Goal: Information Seeking & Learning: Learn about a topic

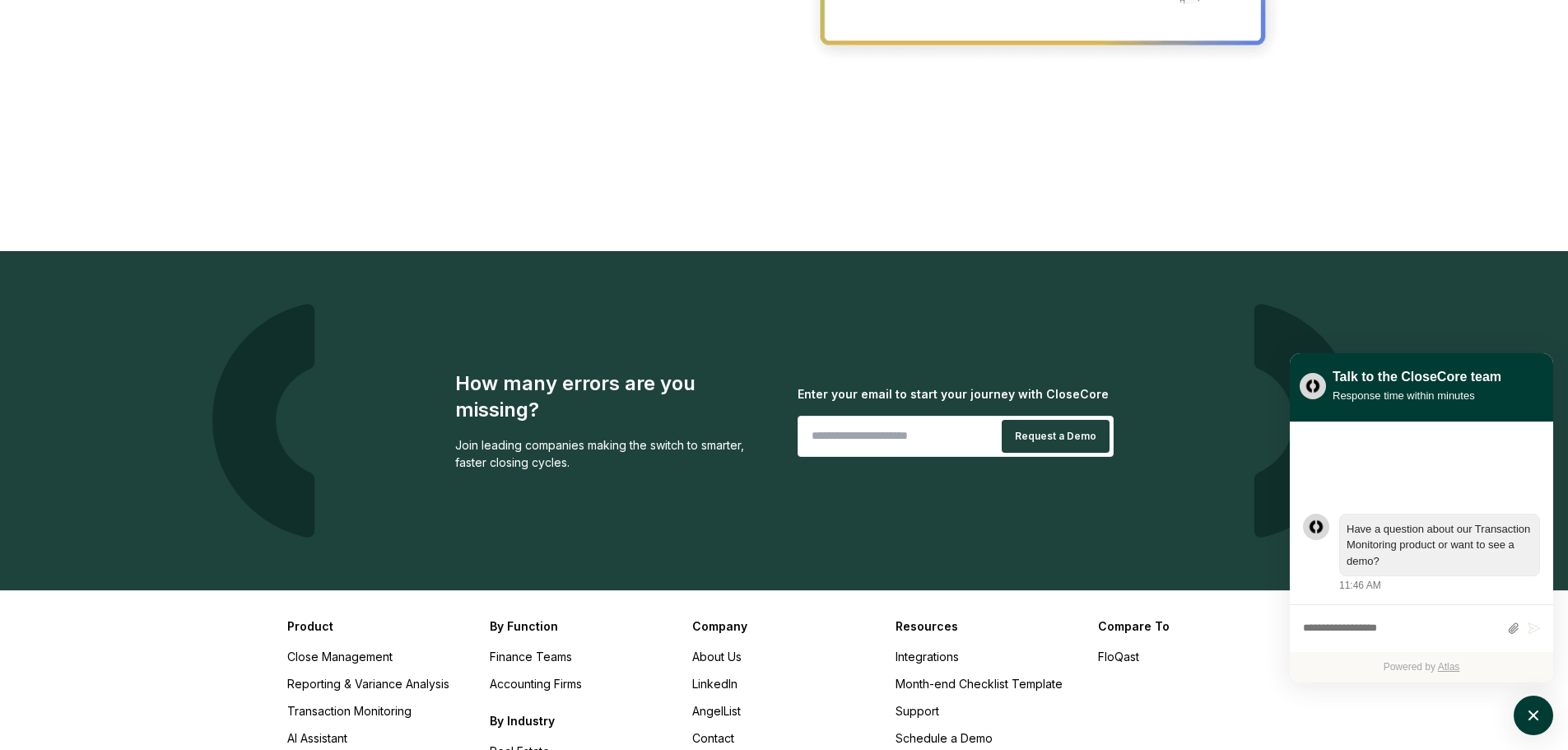
scroll to position [2964, 0]
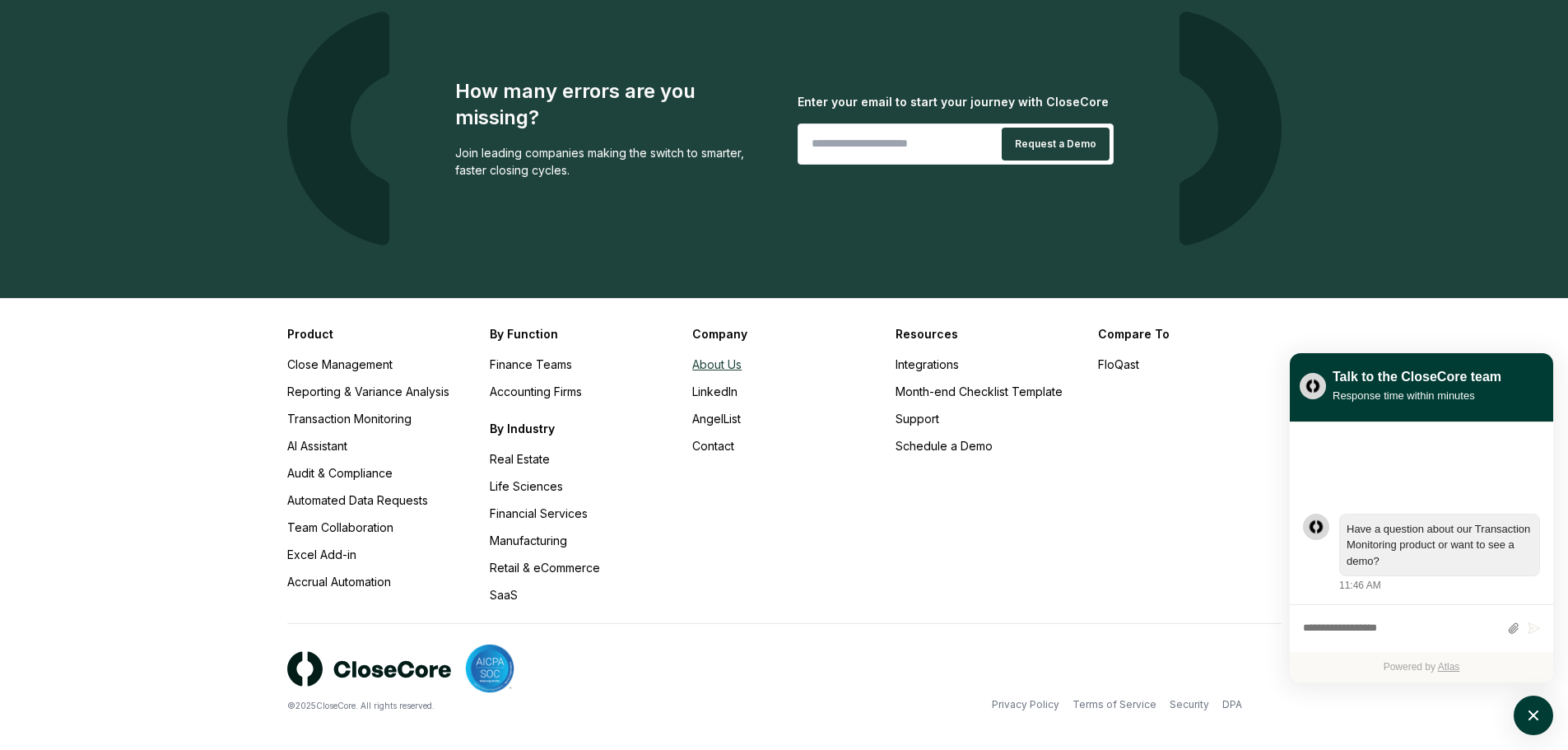
click at [714, 363] on link "About Us" at bounding box center [717, 364] width 50 height 14
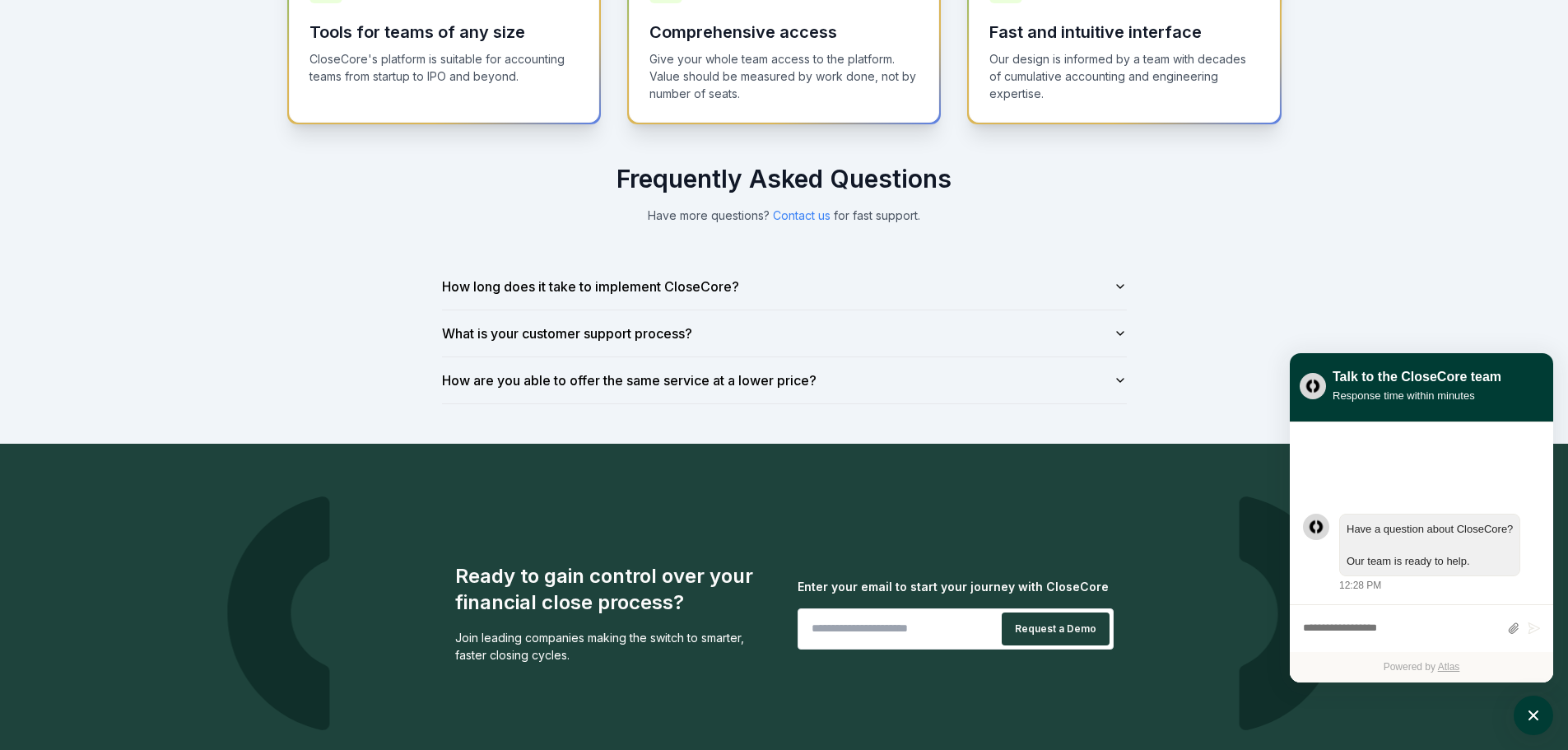
scroll to position [1153, 0]
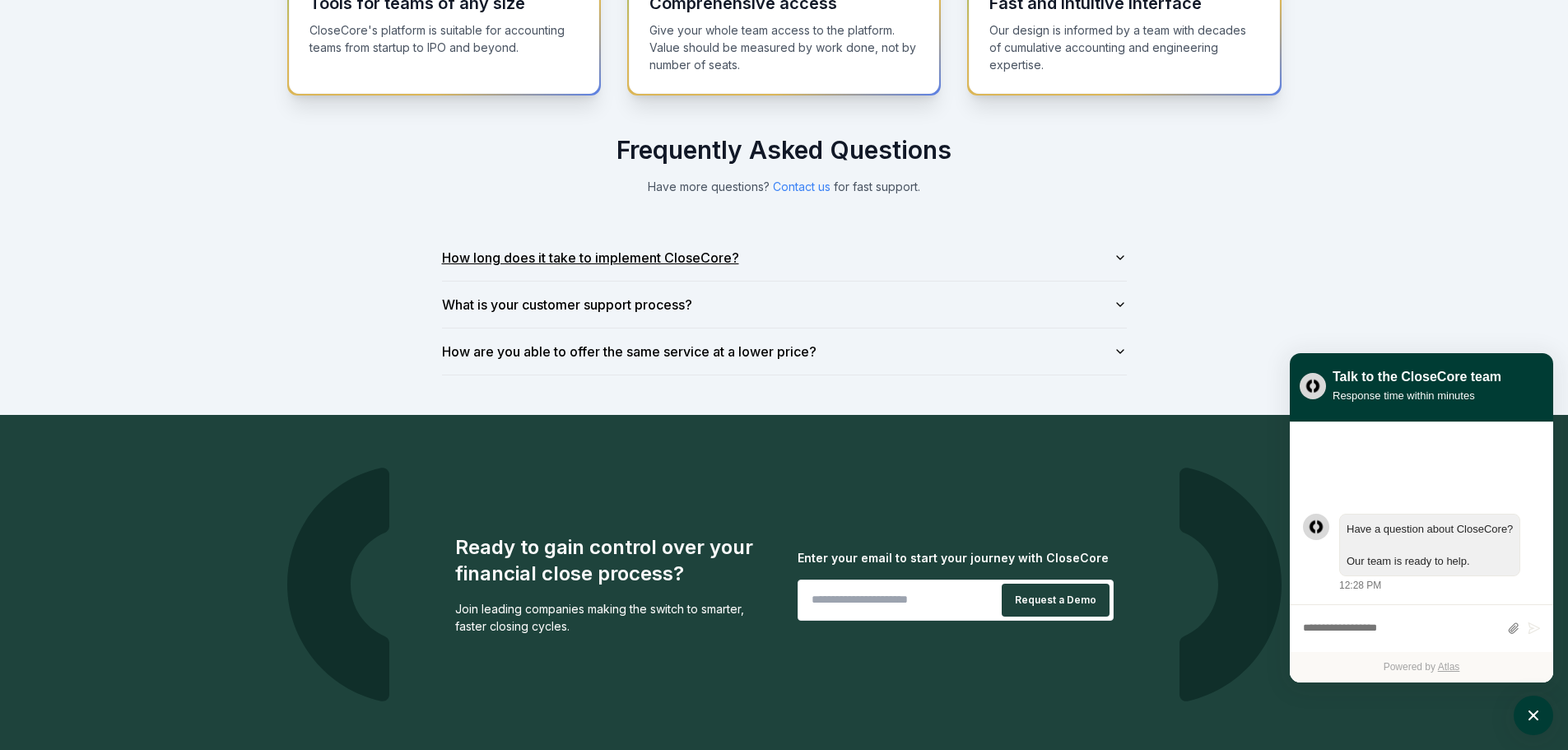
click at [701, 257] on button "How long does it take to implement CloseCore?" at bounding box center [784, 258] width 685 height 46
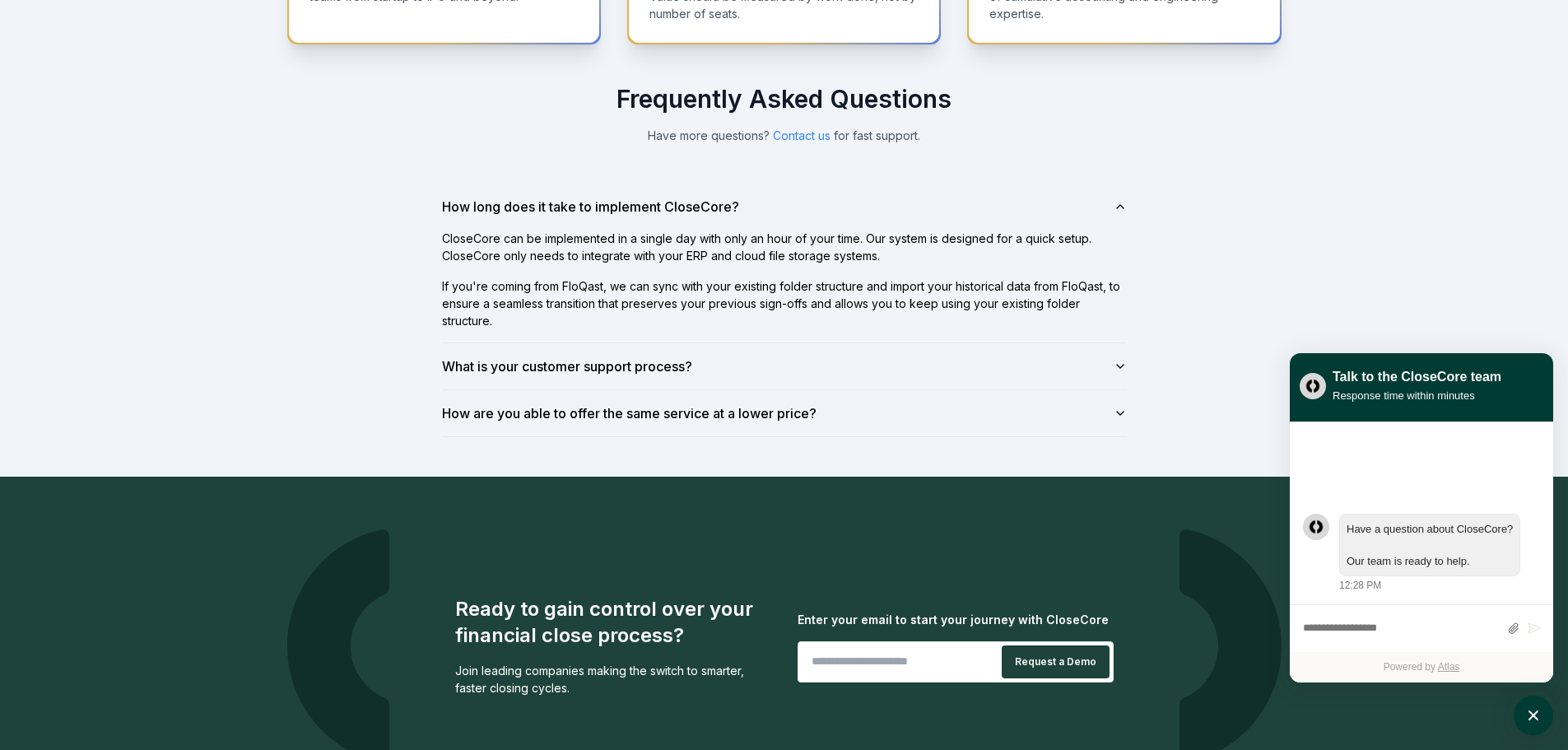
scroll to position [1154, 0]
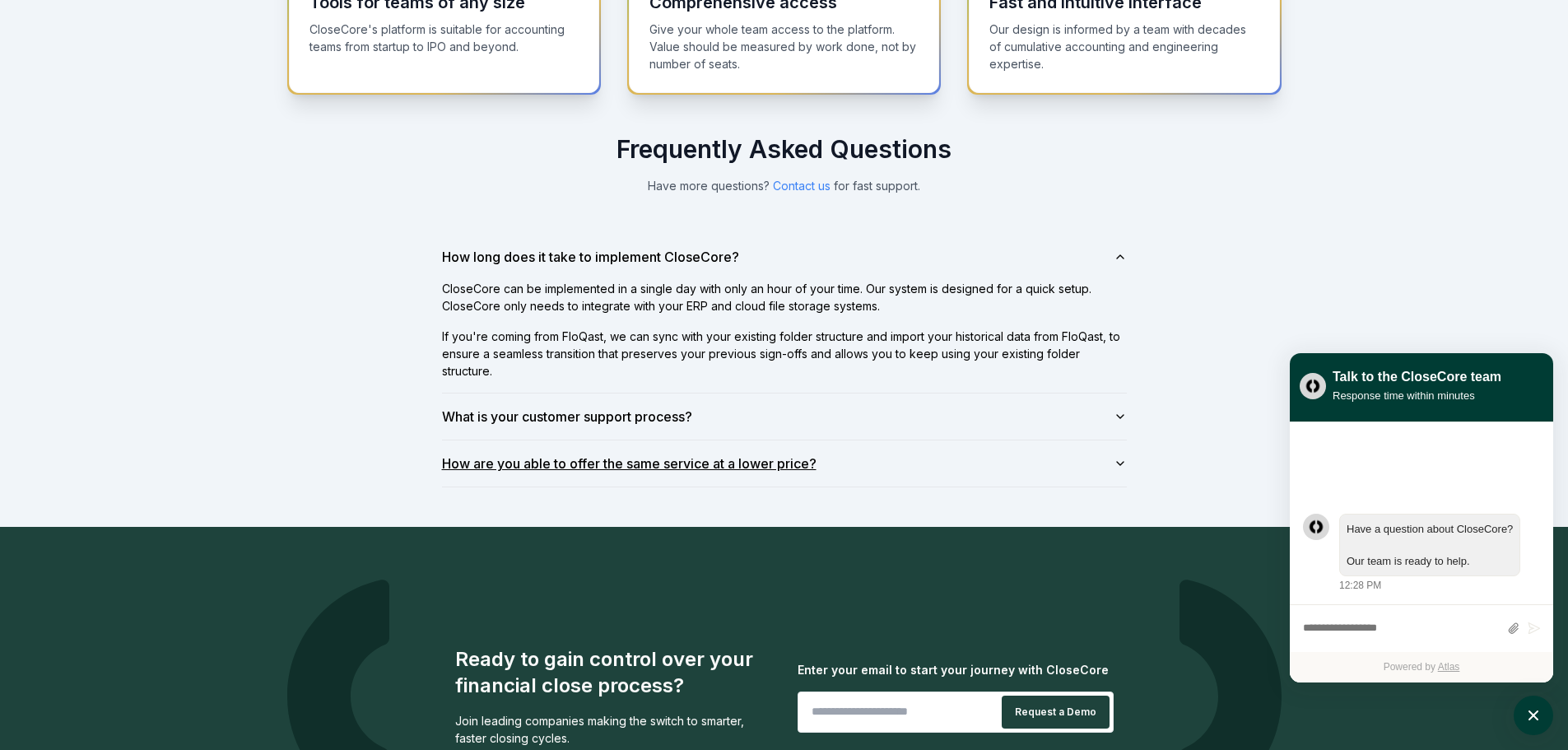
click at [728, 458] on button "How are you able to offer the same service at a lower price?" at bounding box center [784, 463] width 685 height 46
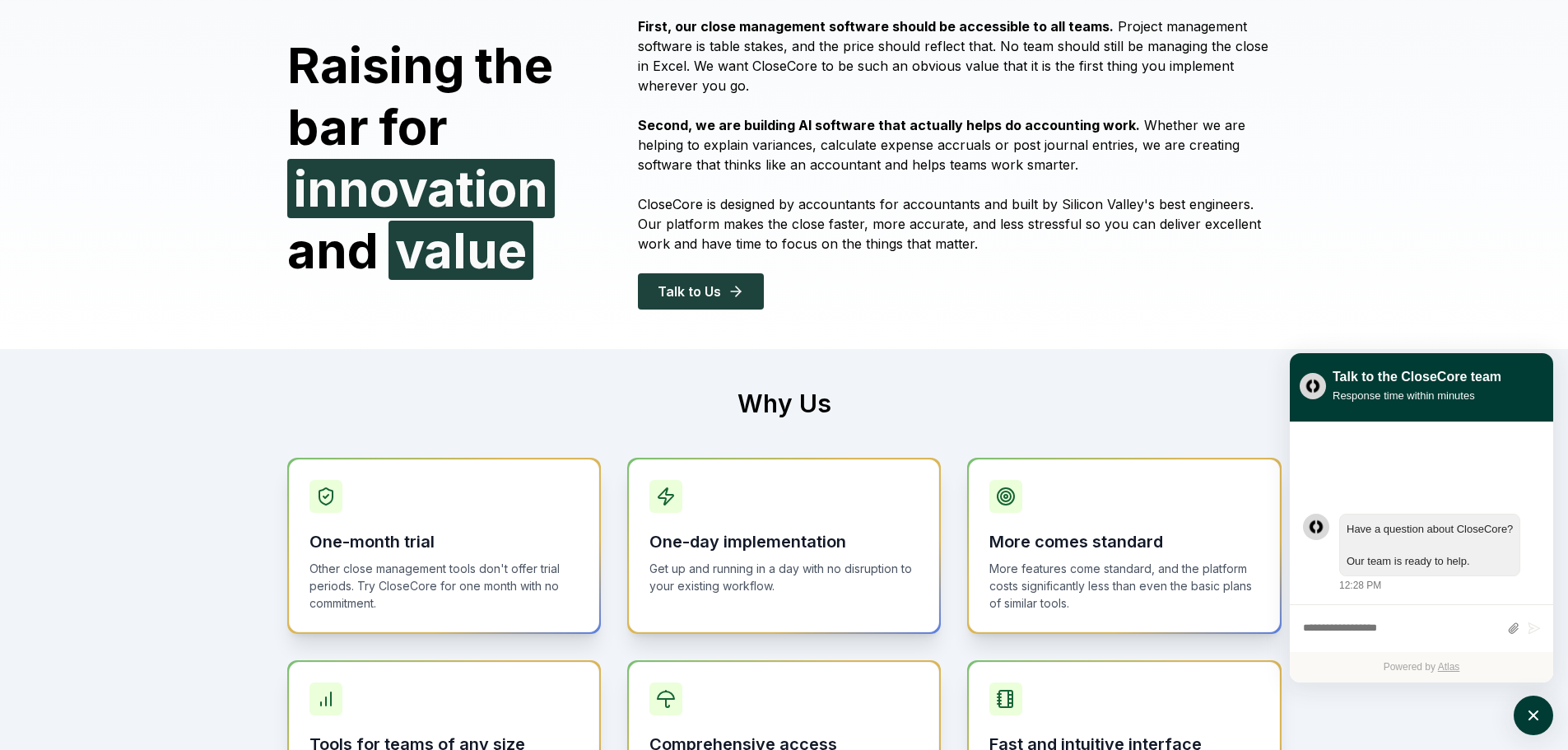
scroll to position [0, 0]
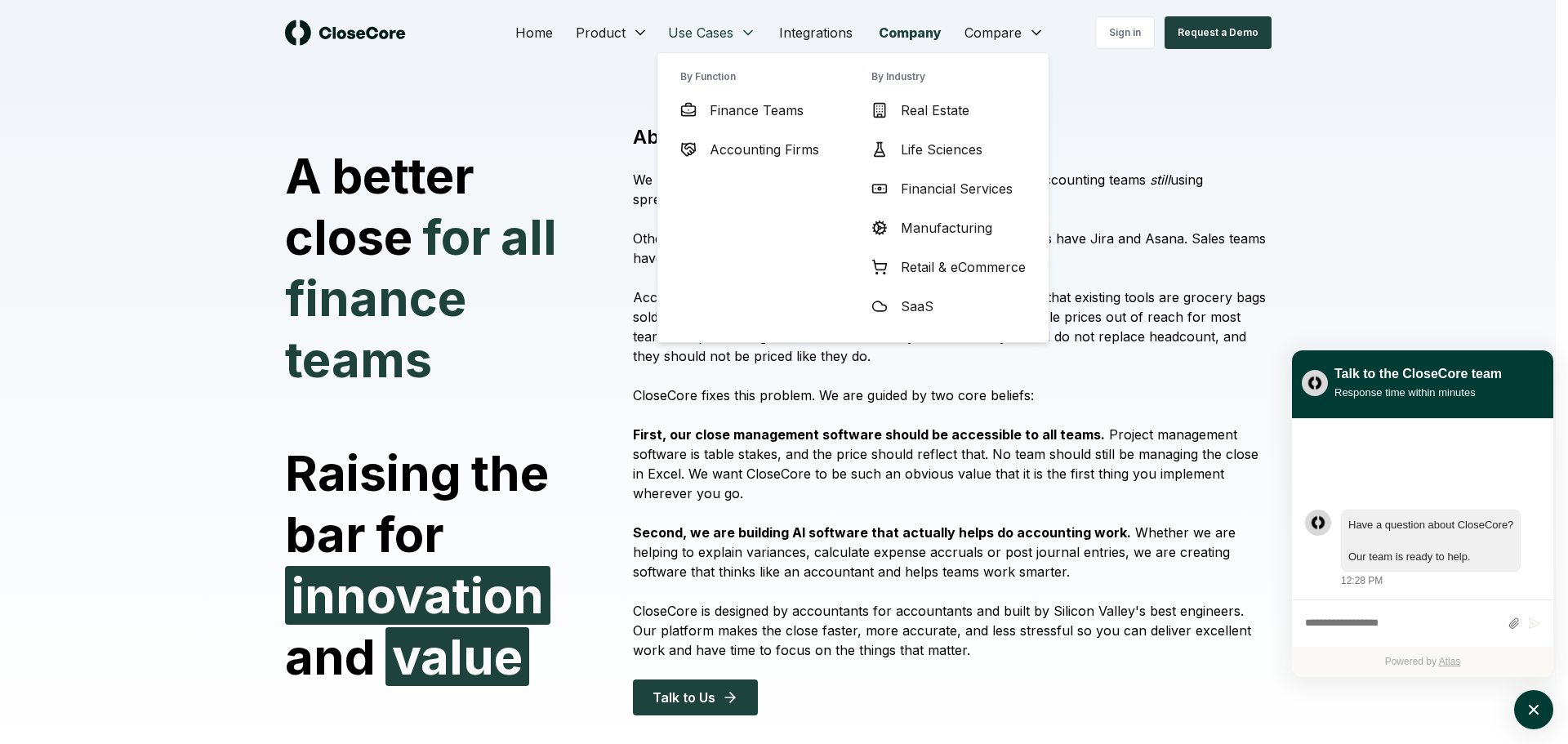
click at [744, 104] on span "Finance Teams" at bounding box center [756, 110] width 94 height 20
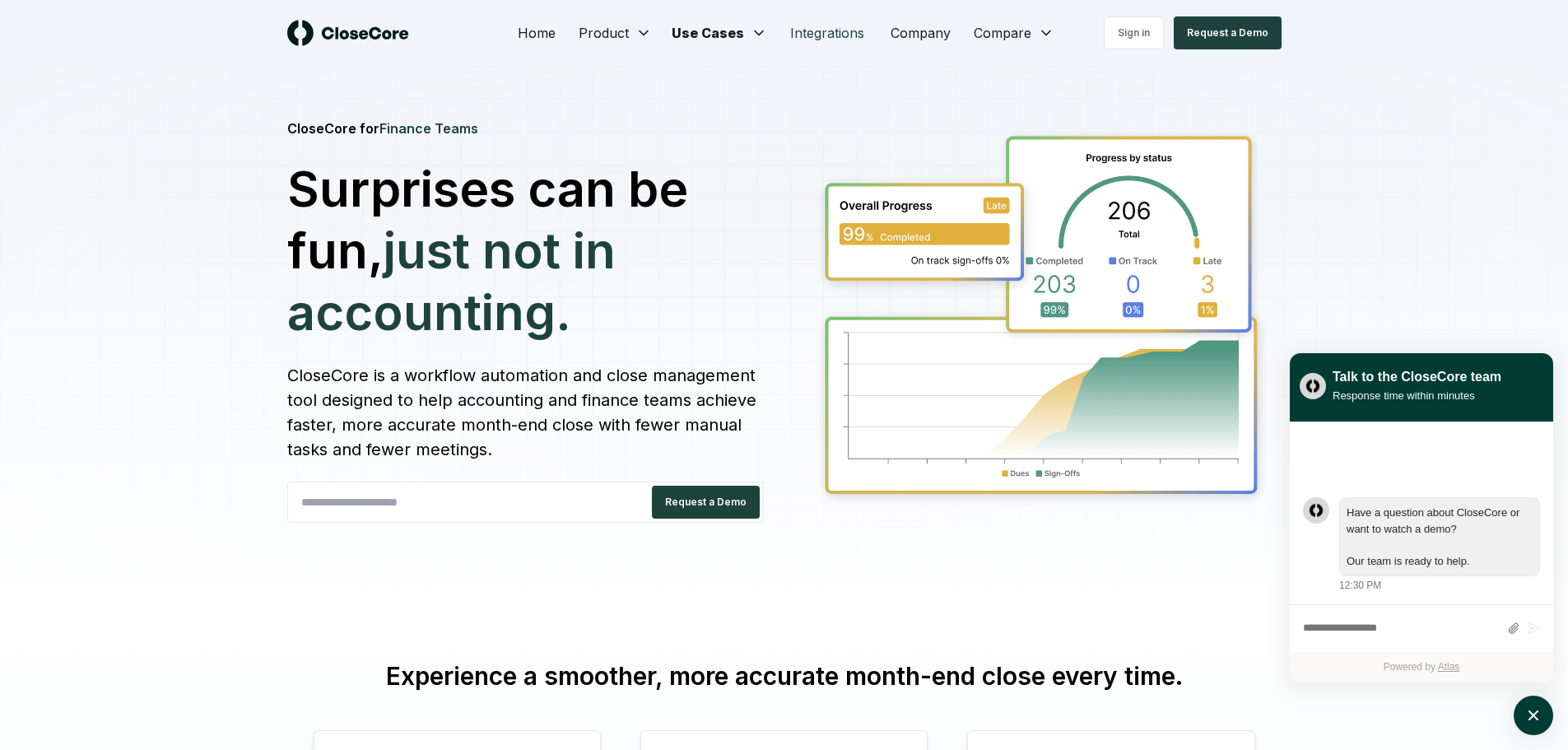
click at [818, 27] on link "Integrations" at bounding box center [827, 33] width 100 height 33
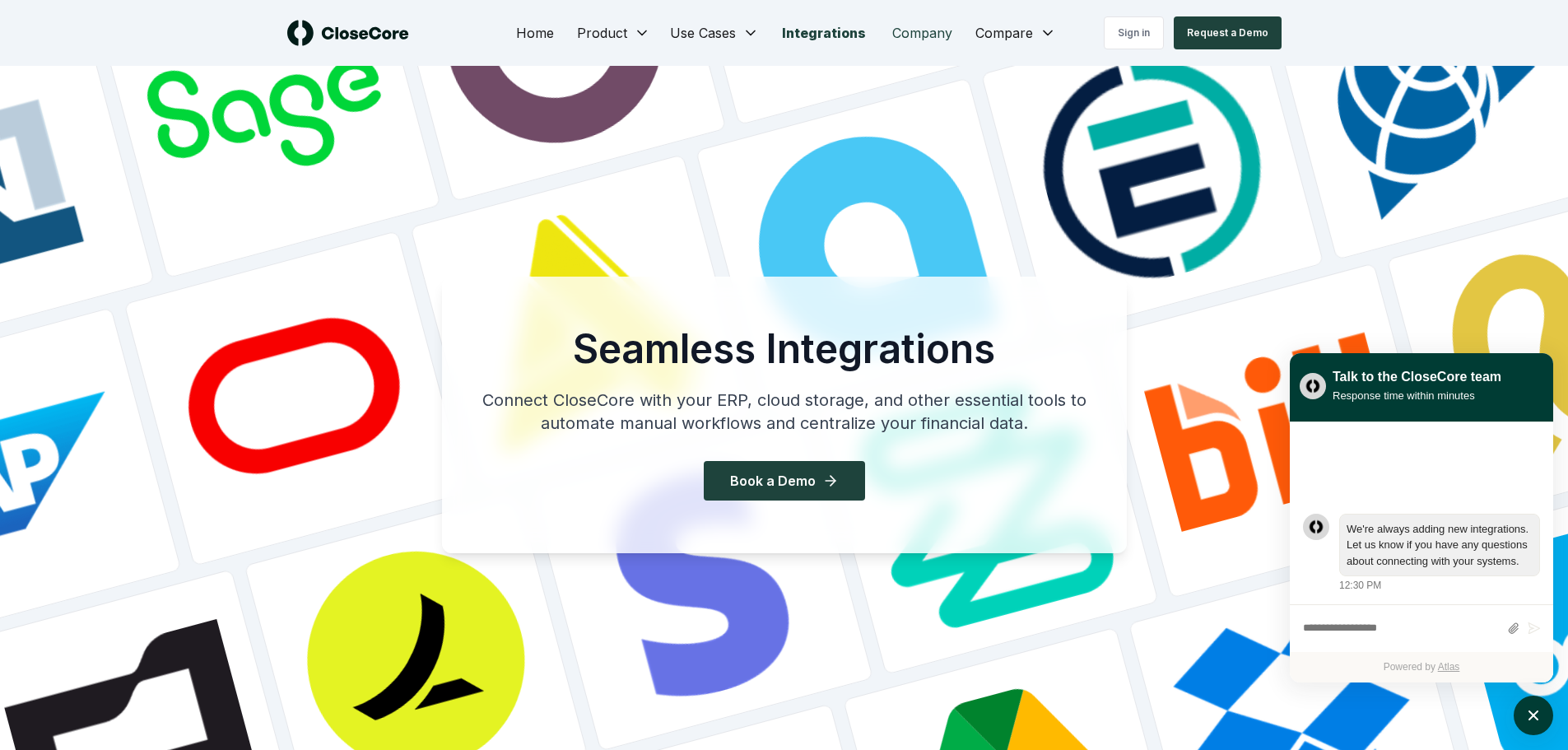
click at [941, 36] on link "Company" at bounding box center [922, 33] width 86 height 33
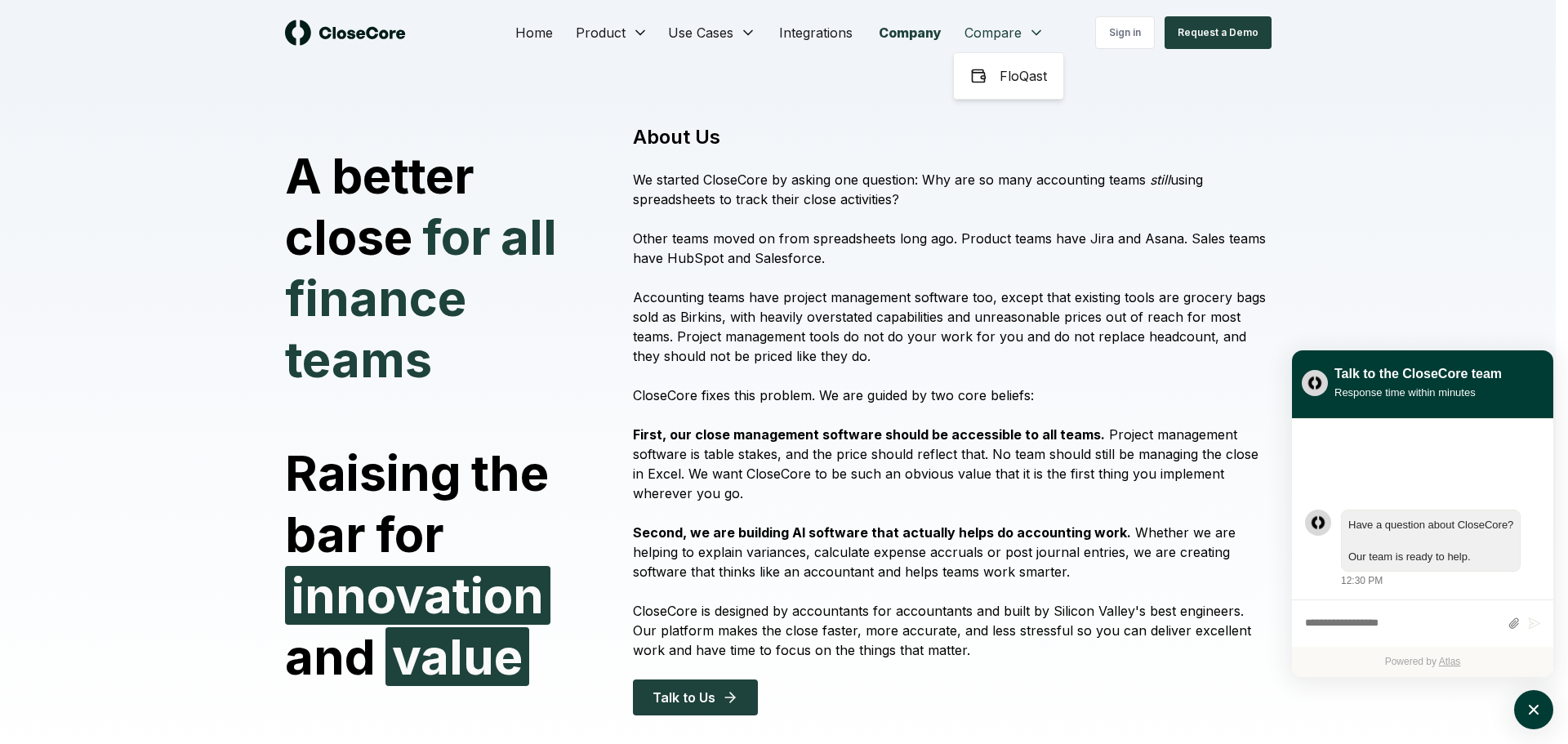
click at [1015, 76] on span "FloQast" at bounding box center [1024, 76] width 48 height 20
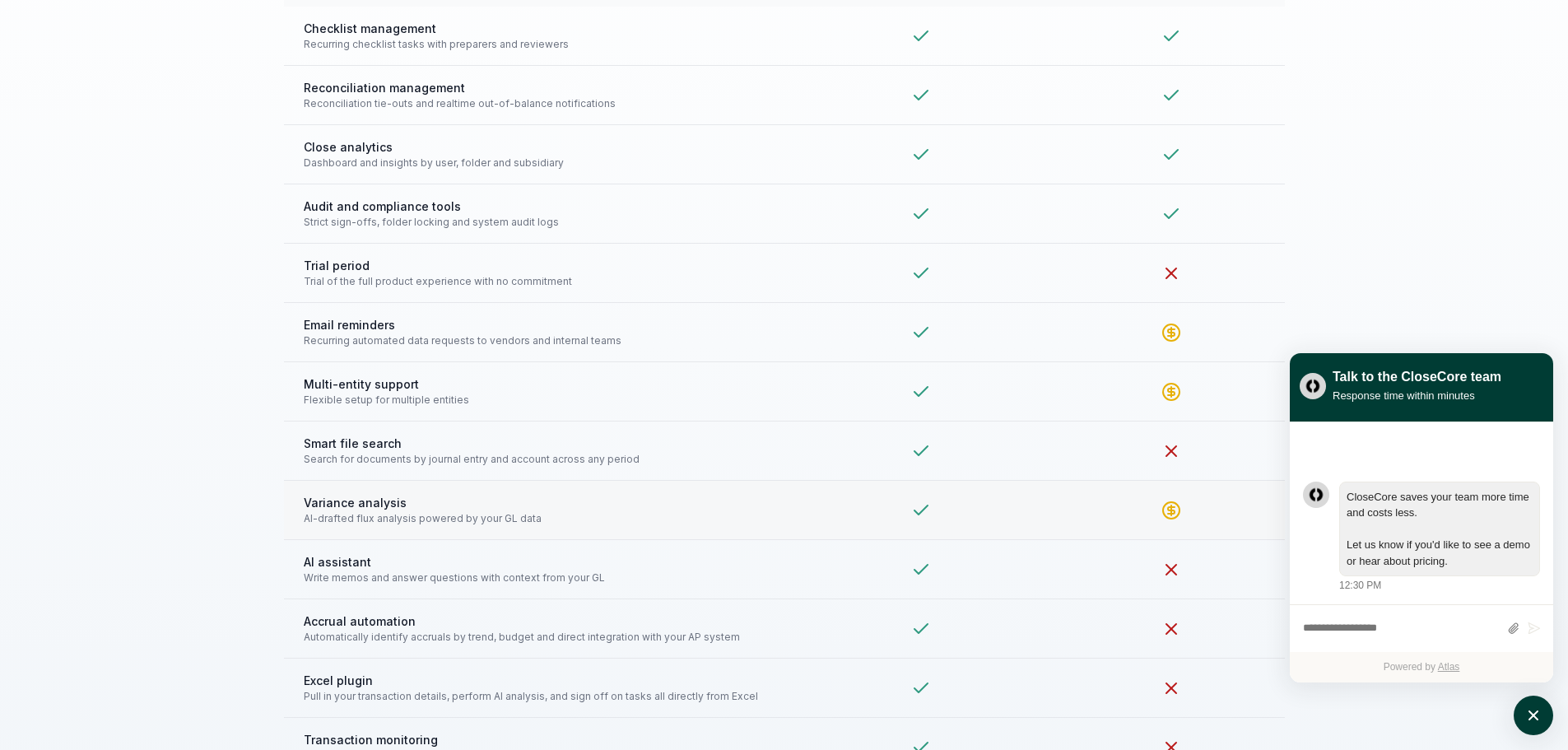
scroll to position [3622, 0]
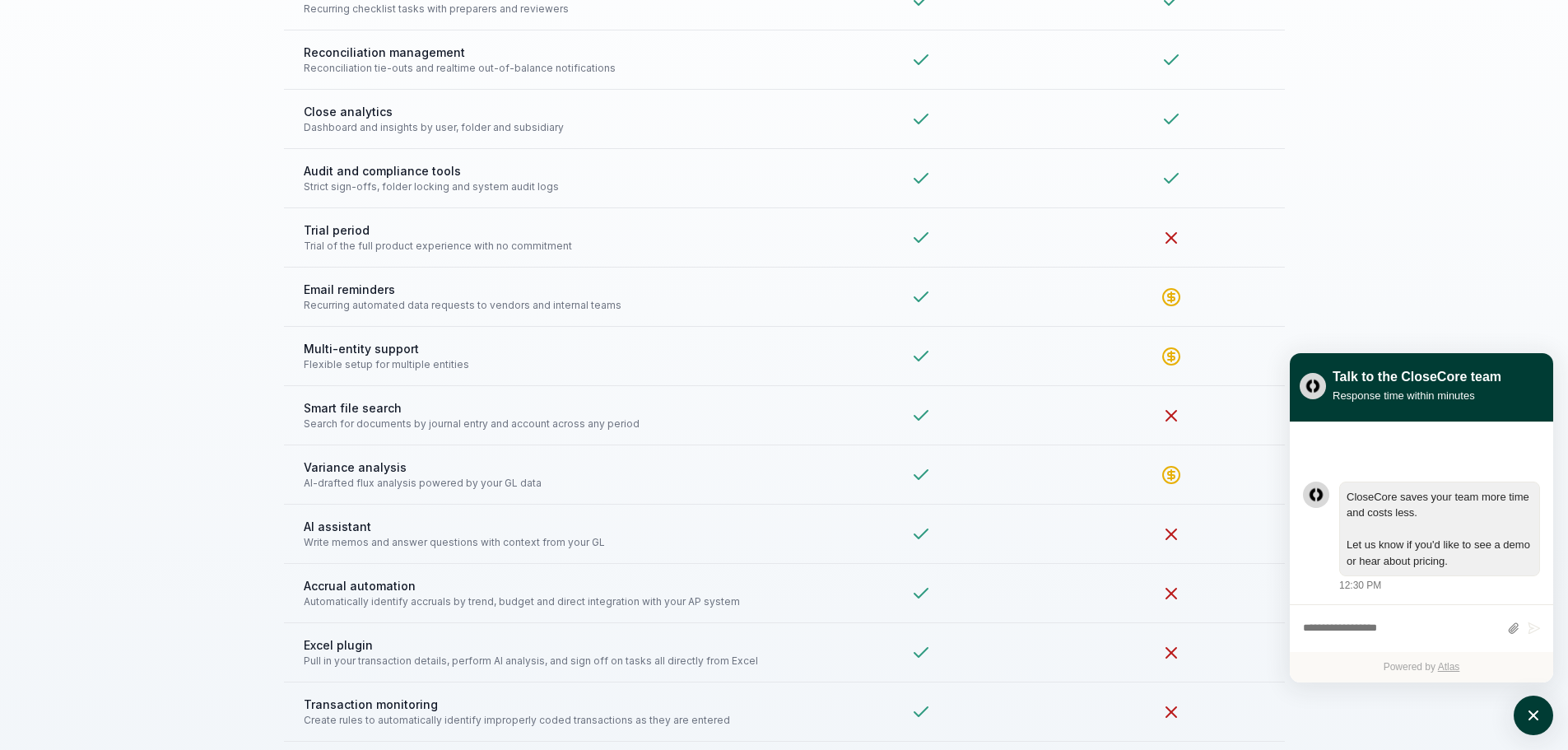
click at [162, 471] on div "Feature Comparison See how CloseCore stacks up against FloQast in this detailed…" at bounding box center [784, 320] width 1568 height 1095
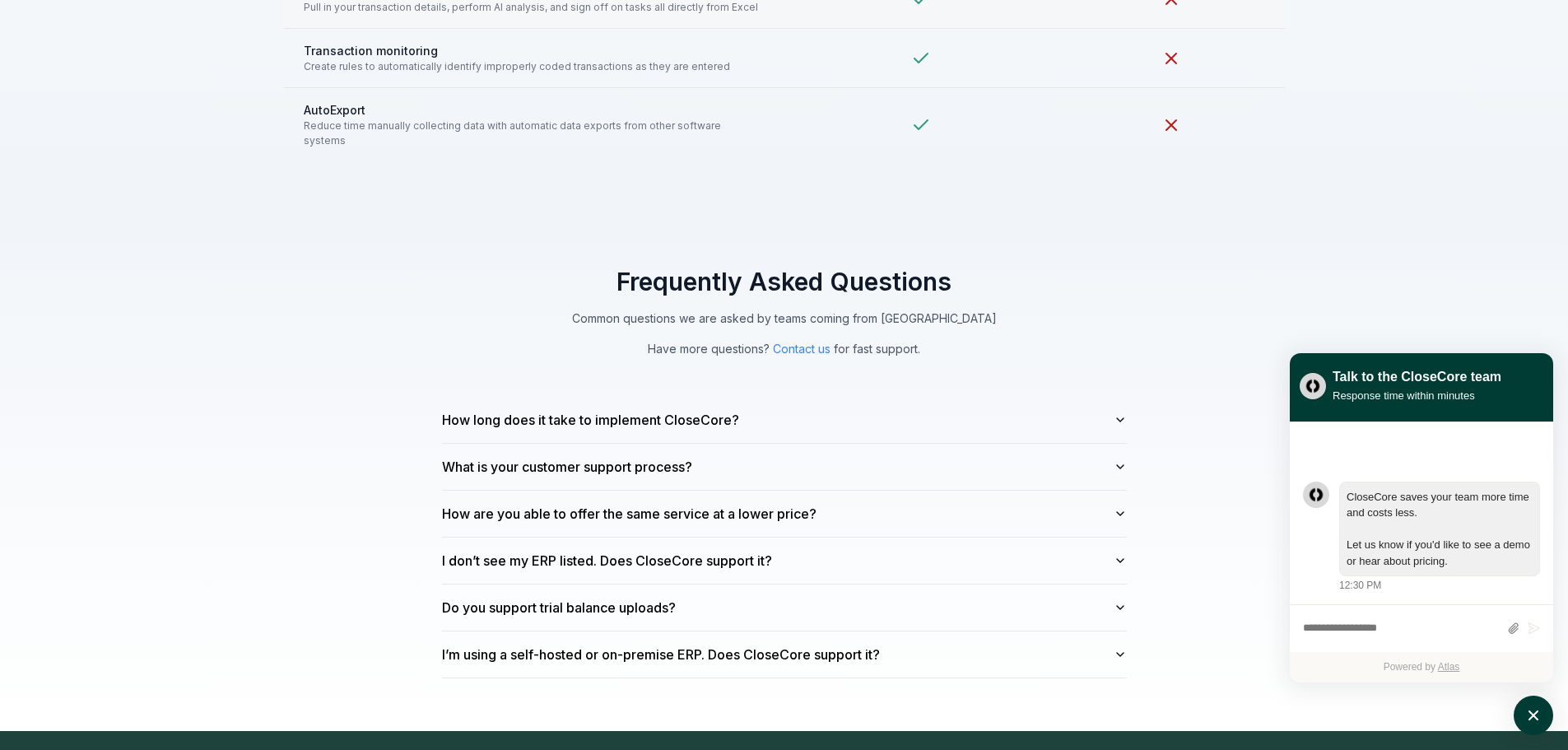
scroll to position [4281, 0]
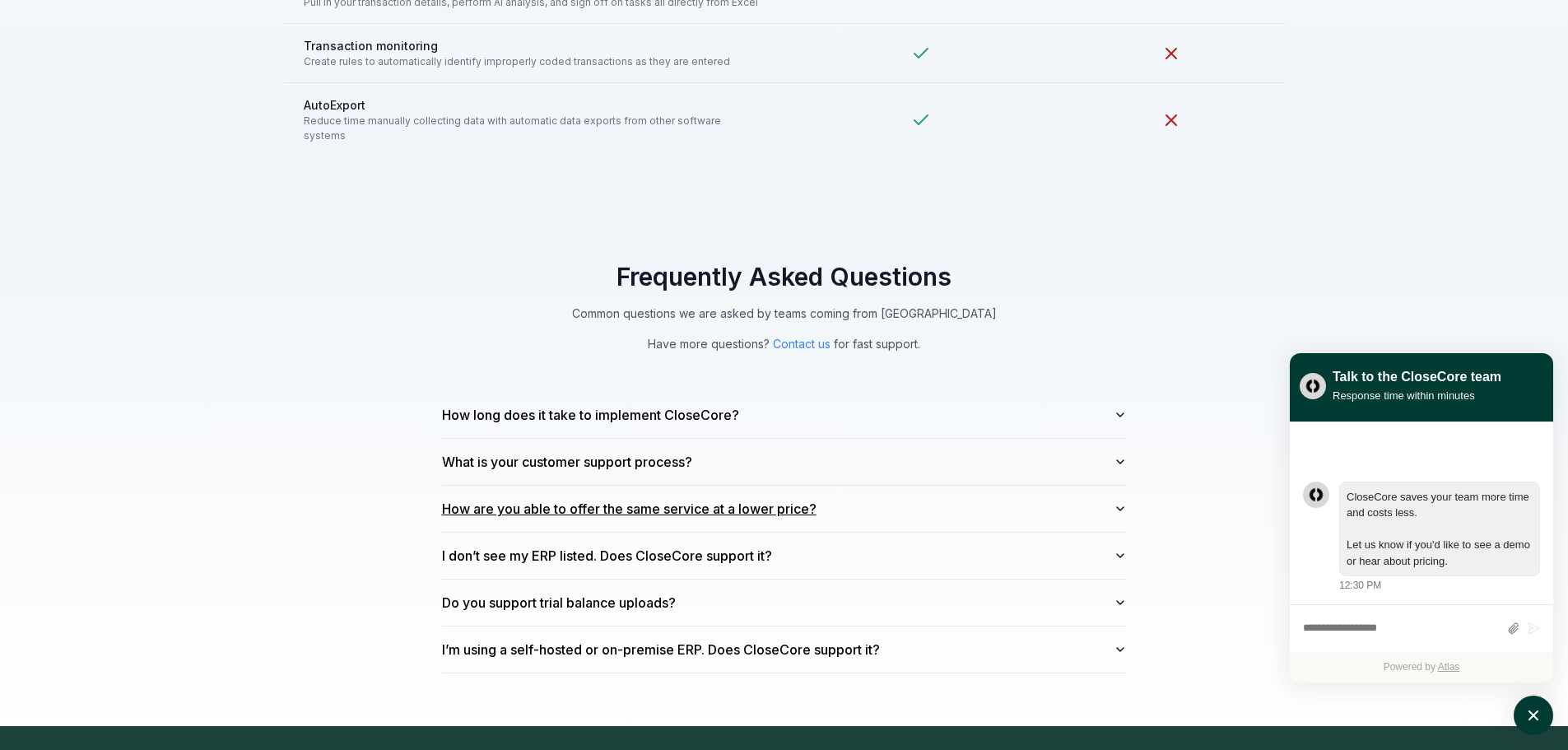
click at [799, 505] on button "How are you able to offer the same service at a lower price?" at bounding box center [784, 509] width 685 height 46
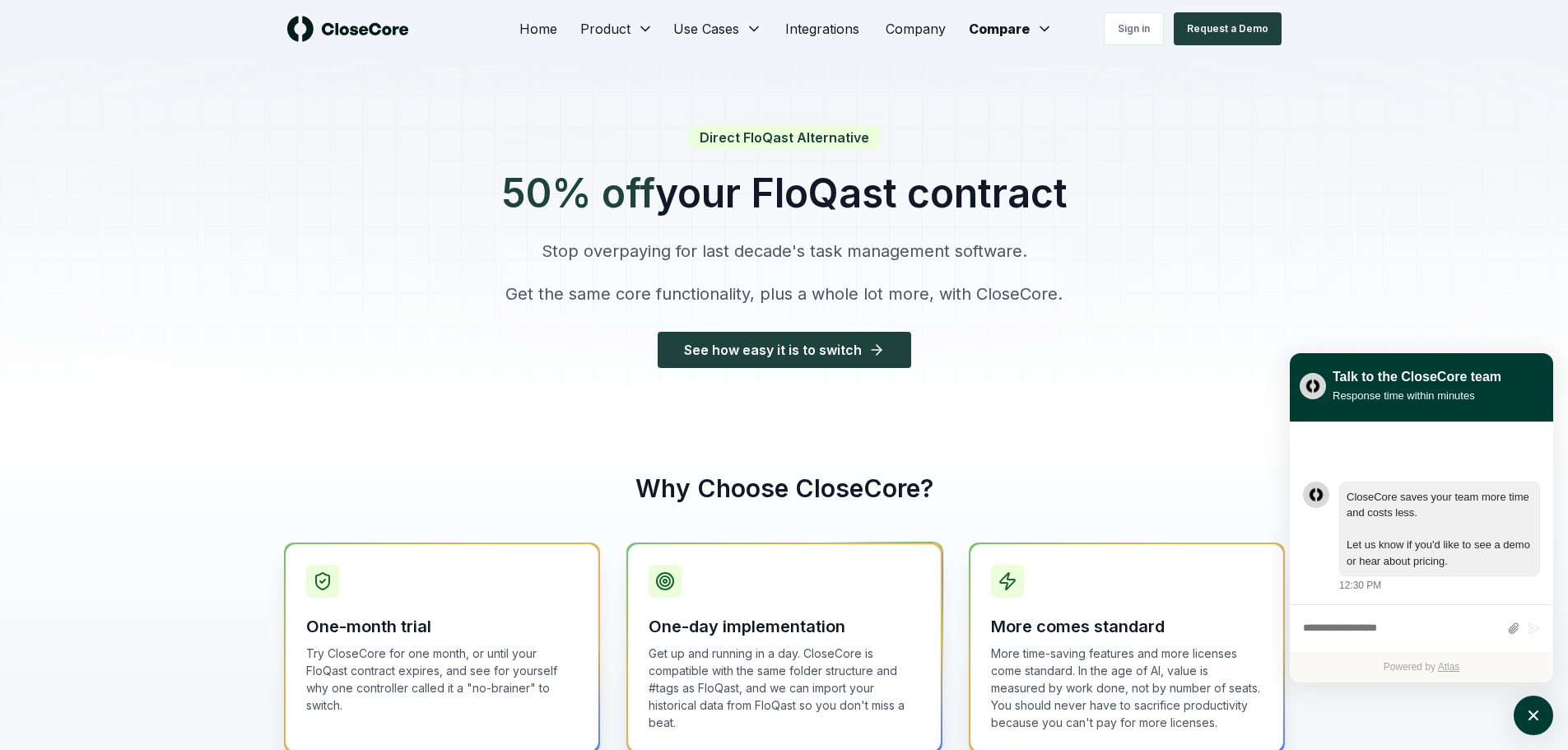
scroll to position [0, 0]
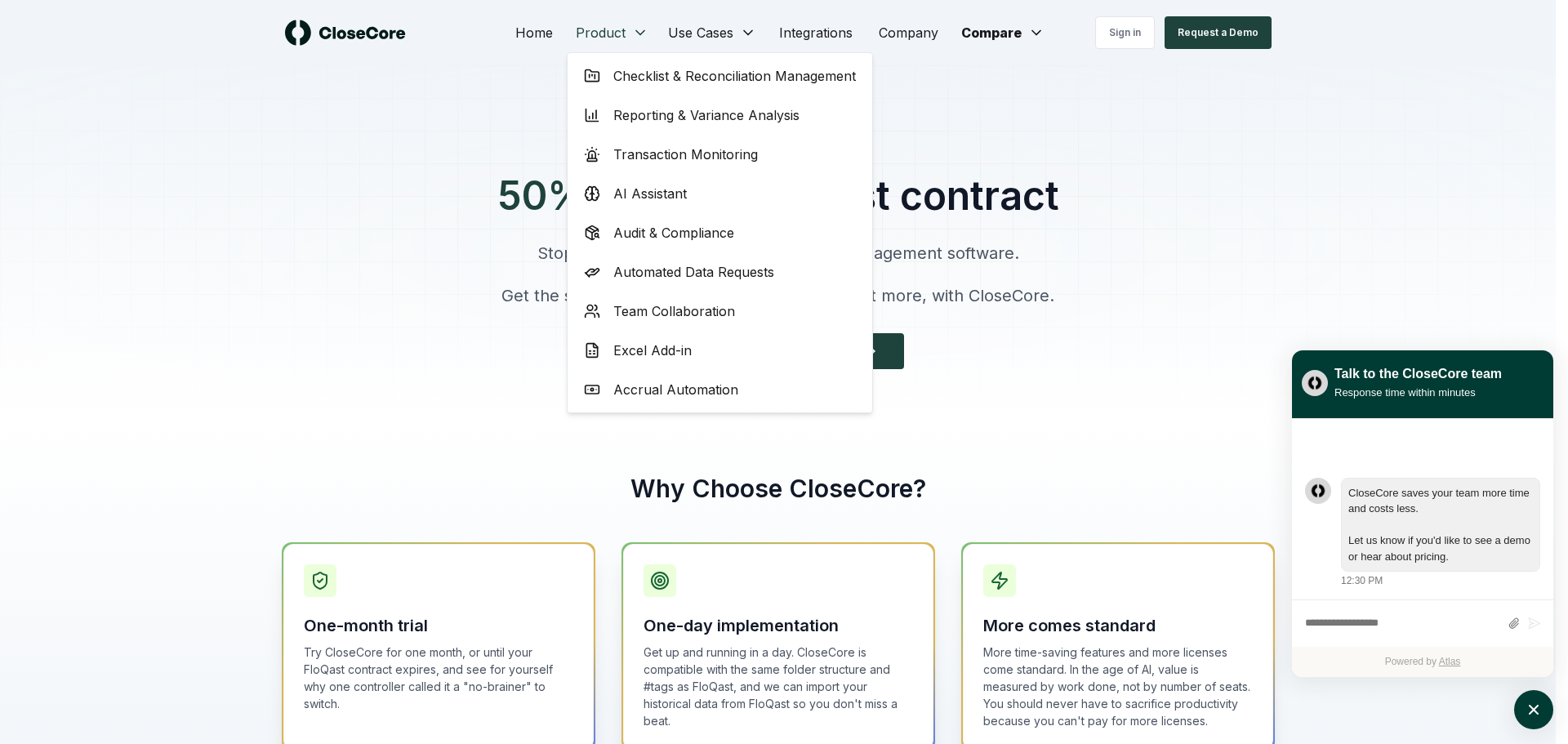
click at [664, 390] on span "Accrual Automation" at bounding box center [676, 390] width 125 height 20
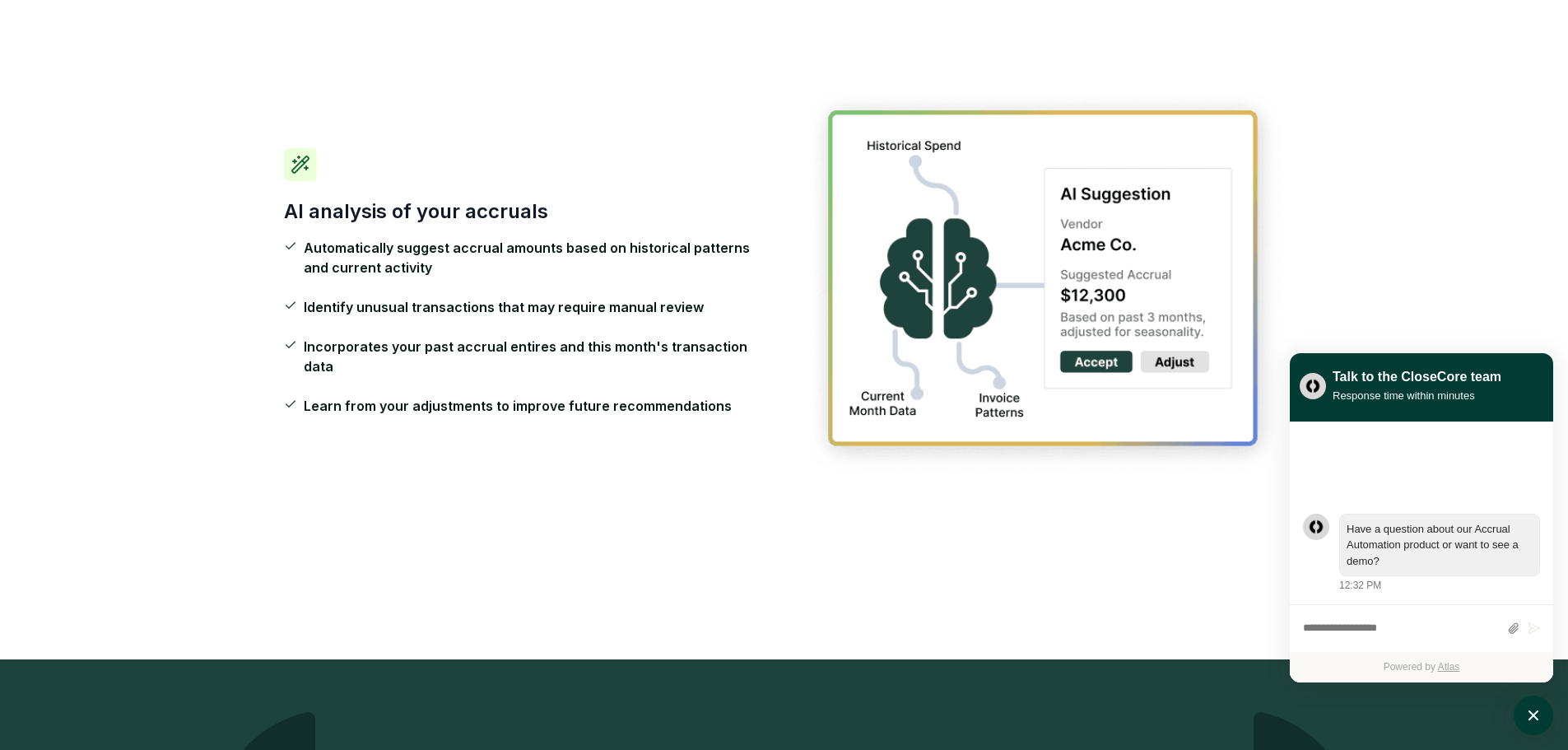
scroll to position [2470, 0]
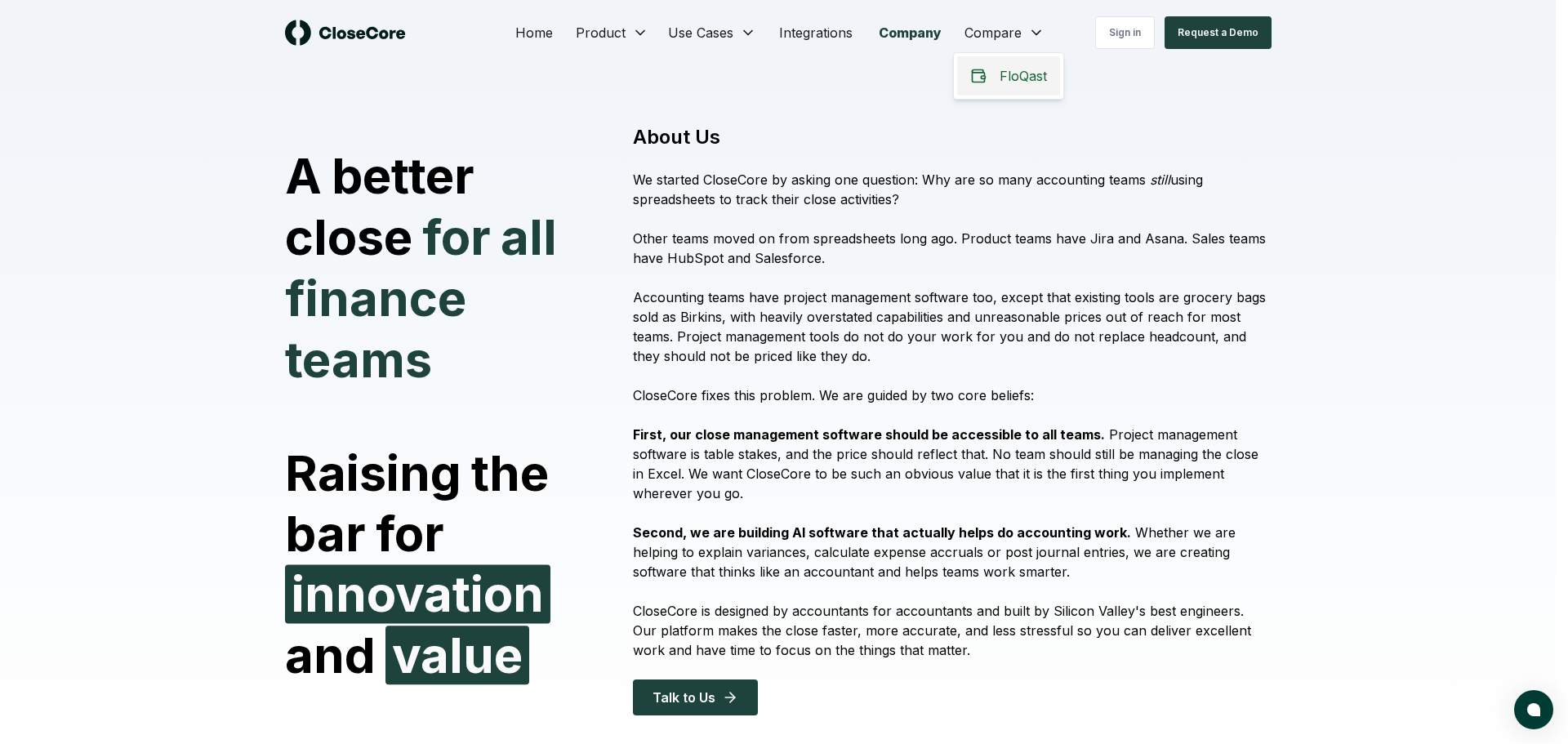
click at [997, 72] on div "FloQast" at bounding box center [1008, 76] width 103 height 39
